Goal: Transaction & Acquisition: Purchase product/service

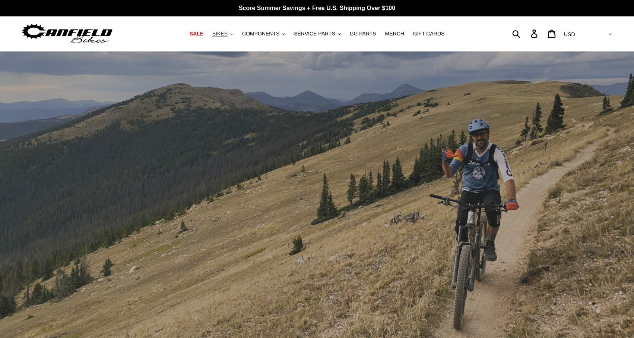
click at [231, 32] on button "BIKES .cls-1{fill:#231f20}" at bounding box center [223, 34] width 28 height 10
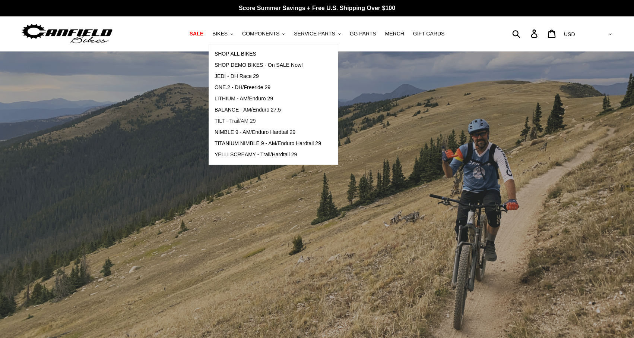
click at [247, 121] on span "TILT - Trail/AM 29" at bounding box center [235, 121] width 41 height 6
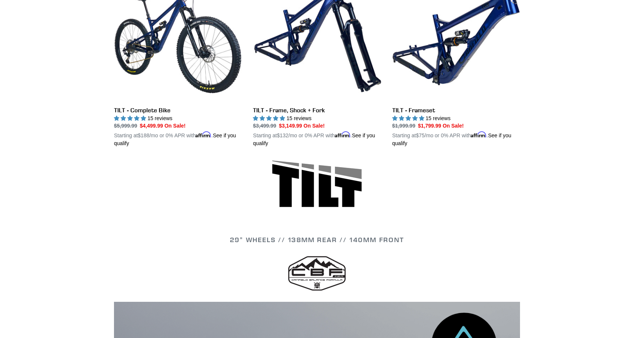
scroll to position [181, 0]
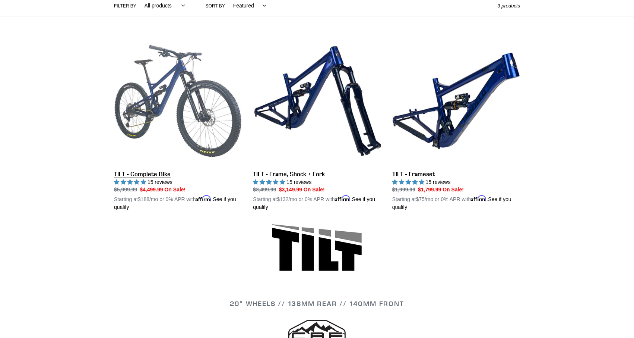
click at [154, 175] on link "TILT - Complete Bike" at bounding box center [178, 124] width 128 height 174
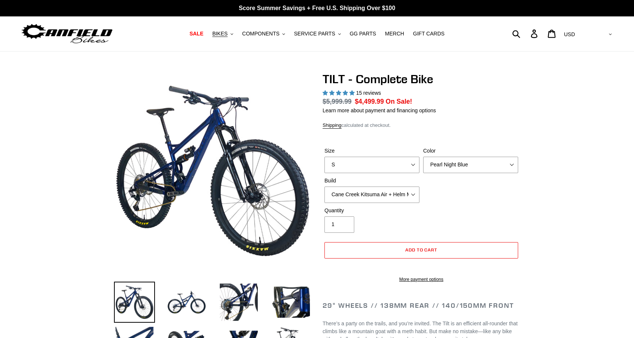
select select "highest-rating"
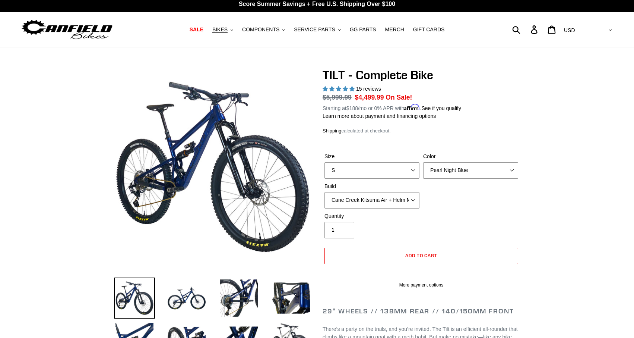
scroll to position [4, 0]
select select "Fox Float X + 36 SL Factory Grip X 140 + Shimano XT"
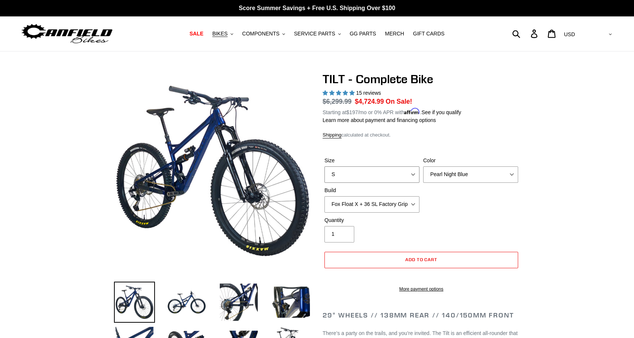
select select "M"
click at [227, 35] on span "BIKES" at bounding box center [219, 34] width 15 height 6
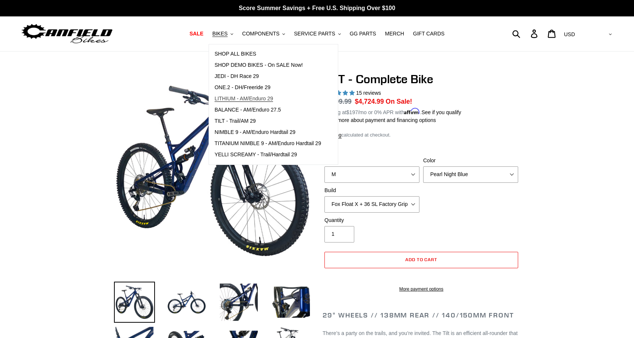
click at [259, 99] on span "LITHIUM - AM/Enduro 29" at bounding box center [244, 98] width 59 height 6
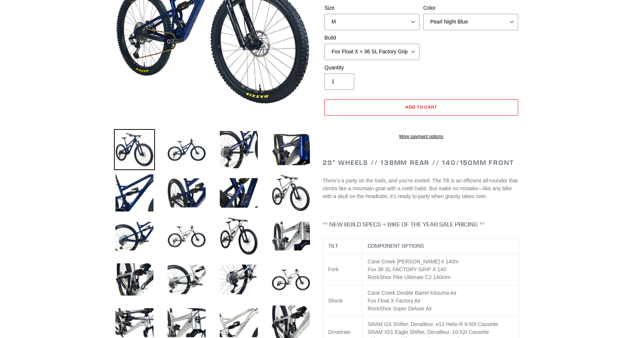
scroll to position [124, 0]
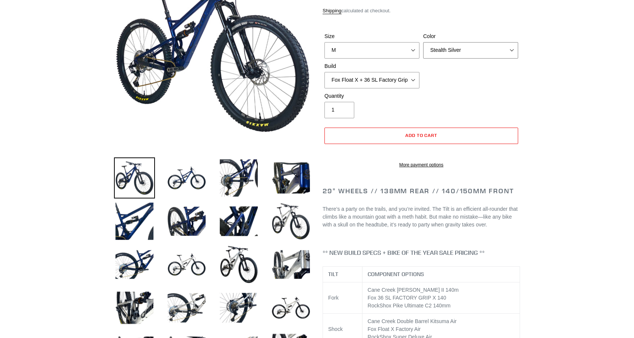
select select "Raw"
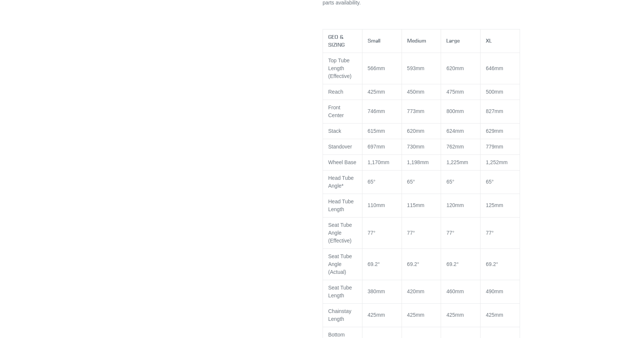
scroll to position [671, 0]
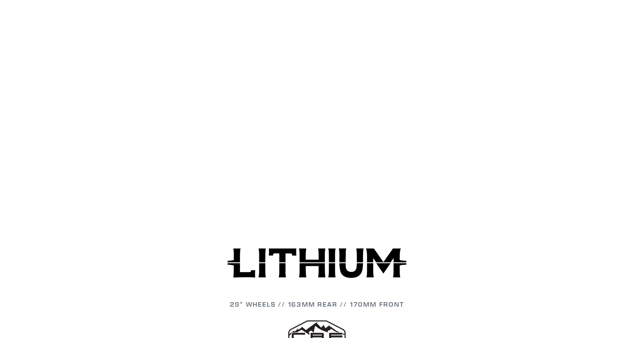
scroll to position [802, 0]
